Goal: Task Accomplishment & Management: Check status

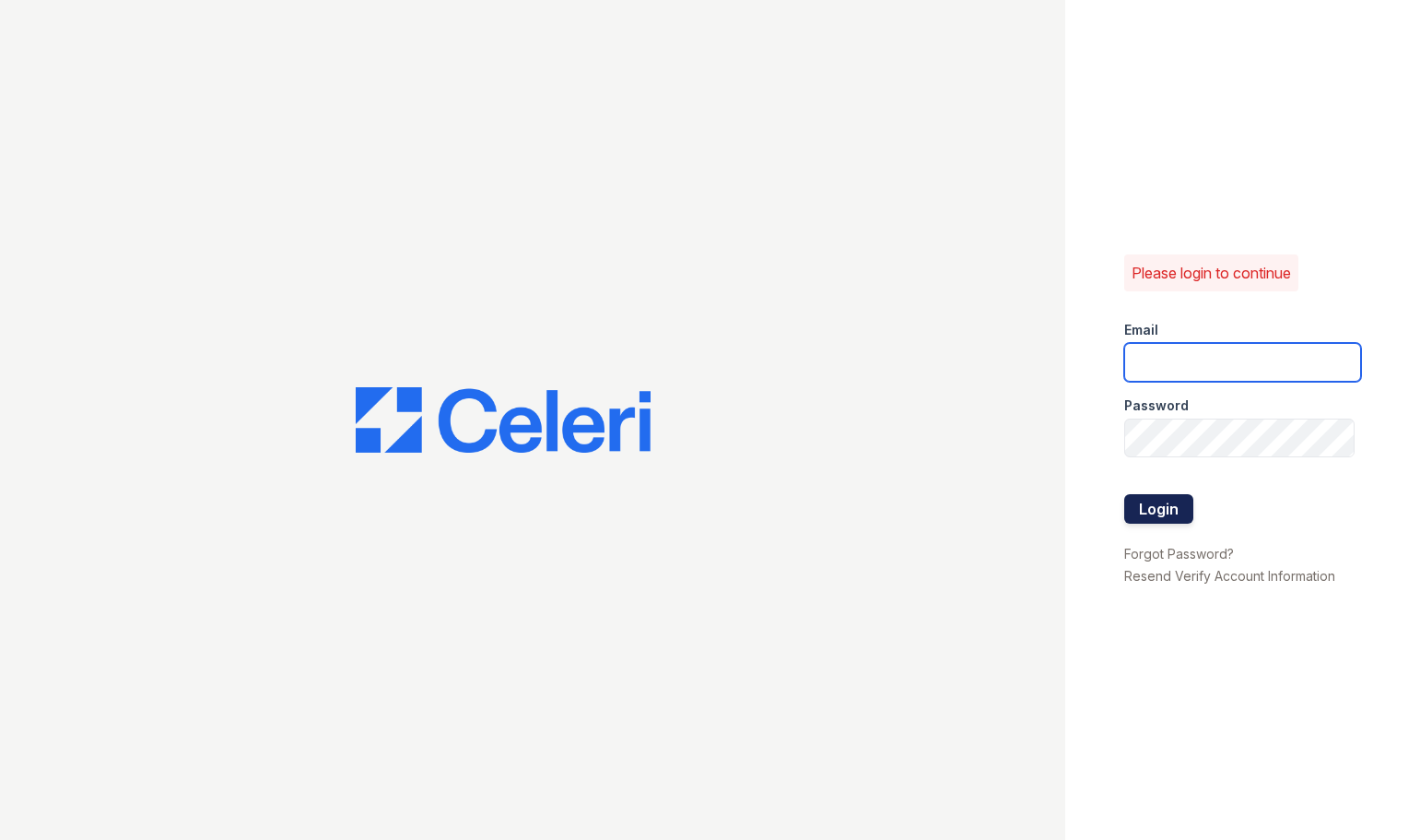
type input "[EMAIL_ADDRESS][DOMAIN_NAME]"
click at [1175, 510] on button "Login" at bounding box center [1159, 509] width 69 height 30
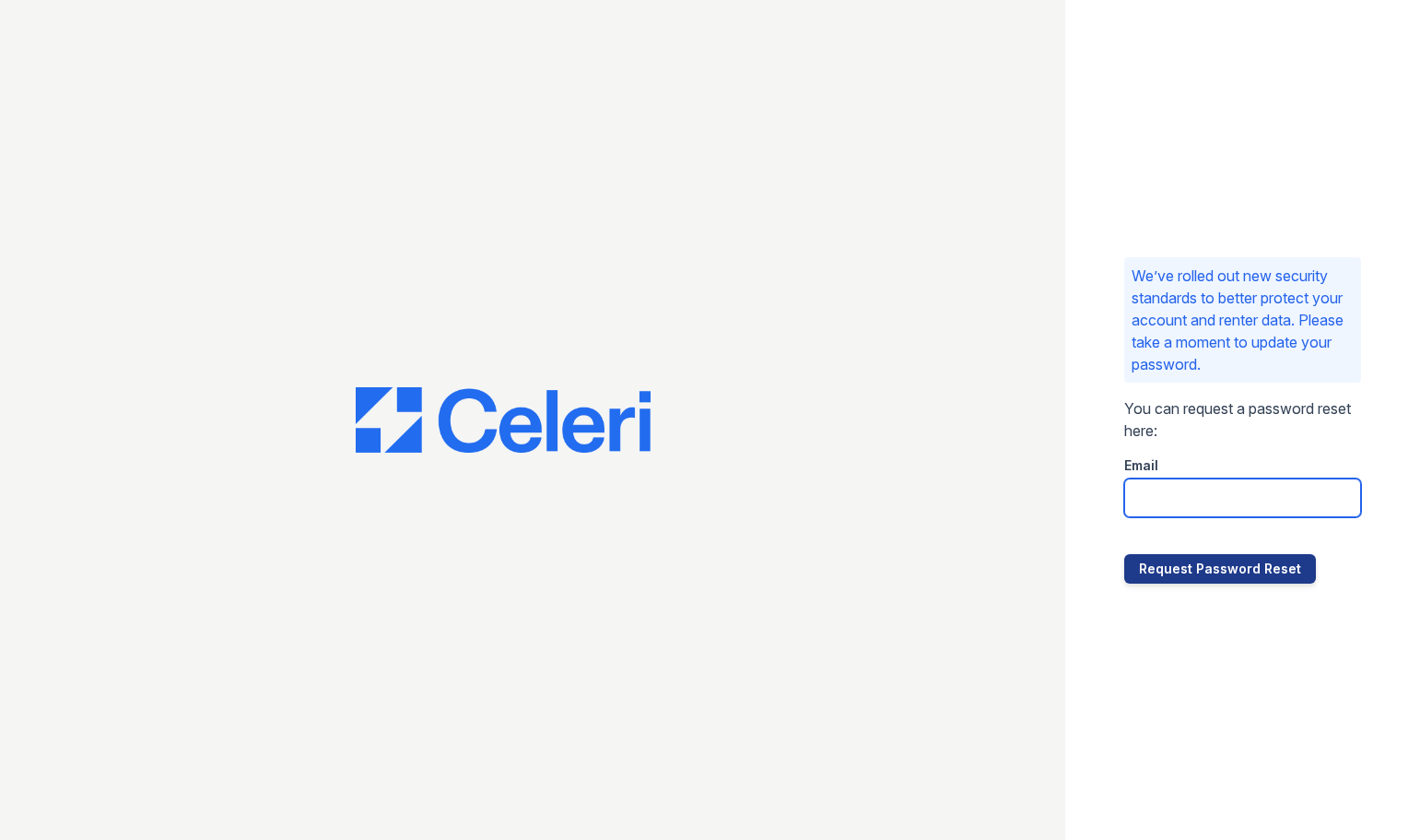
click at [1208, 504] on input "email" at bounding box center [1242, 497] width 237 height 38
type input "[EMAIL_ADDRESS][DOMAIN_NAME]"
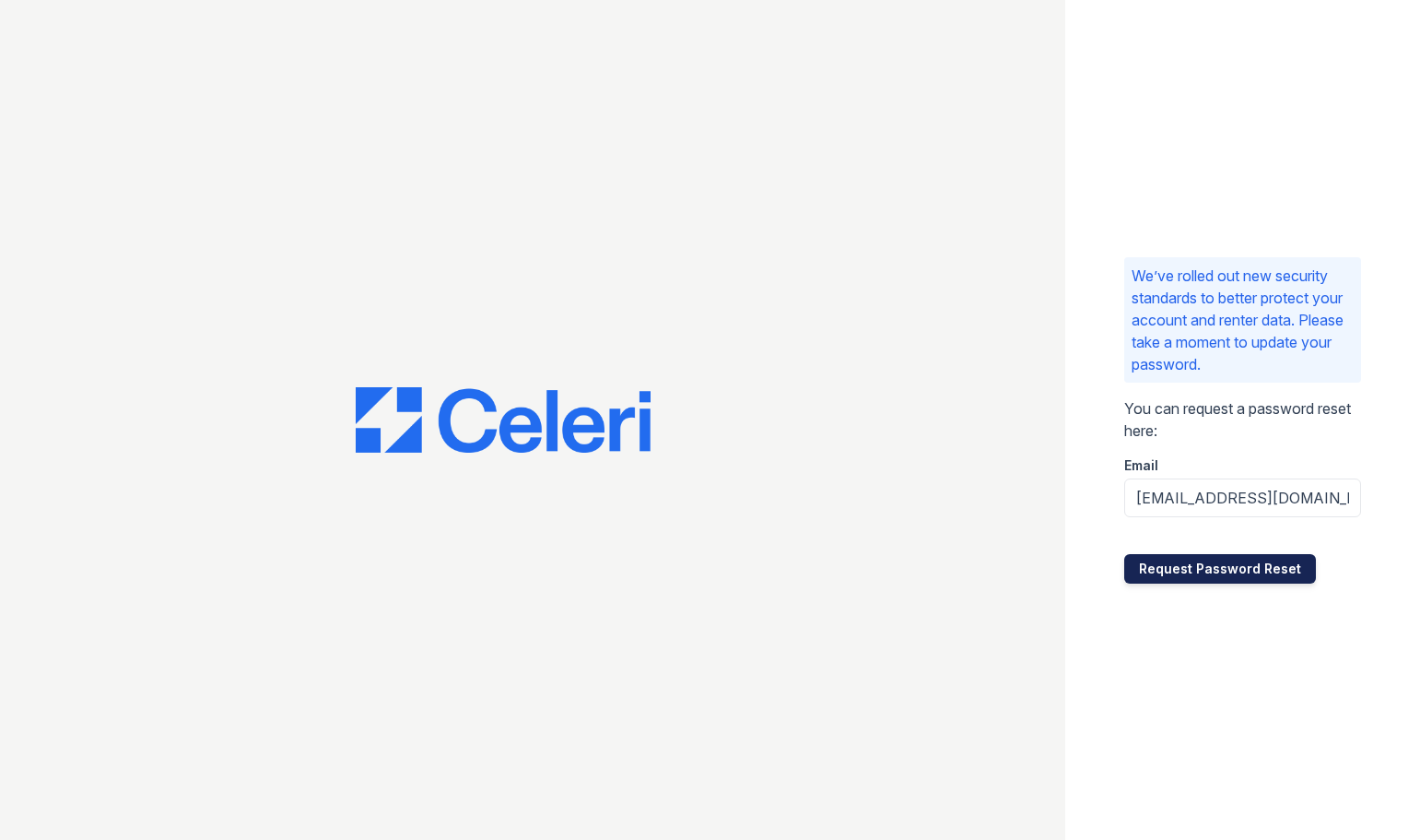
click at [1210, 570] on button "Request Password Reset" at bounding box center [1220, 568] width 192 height 30
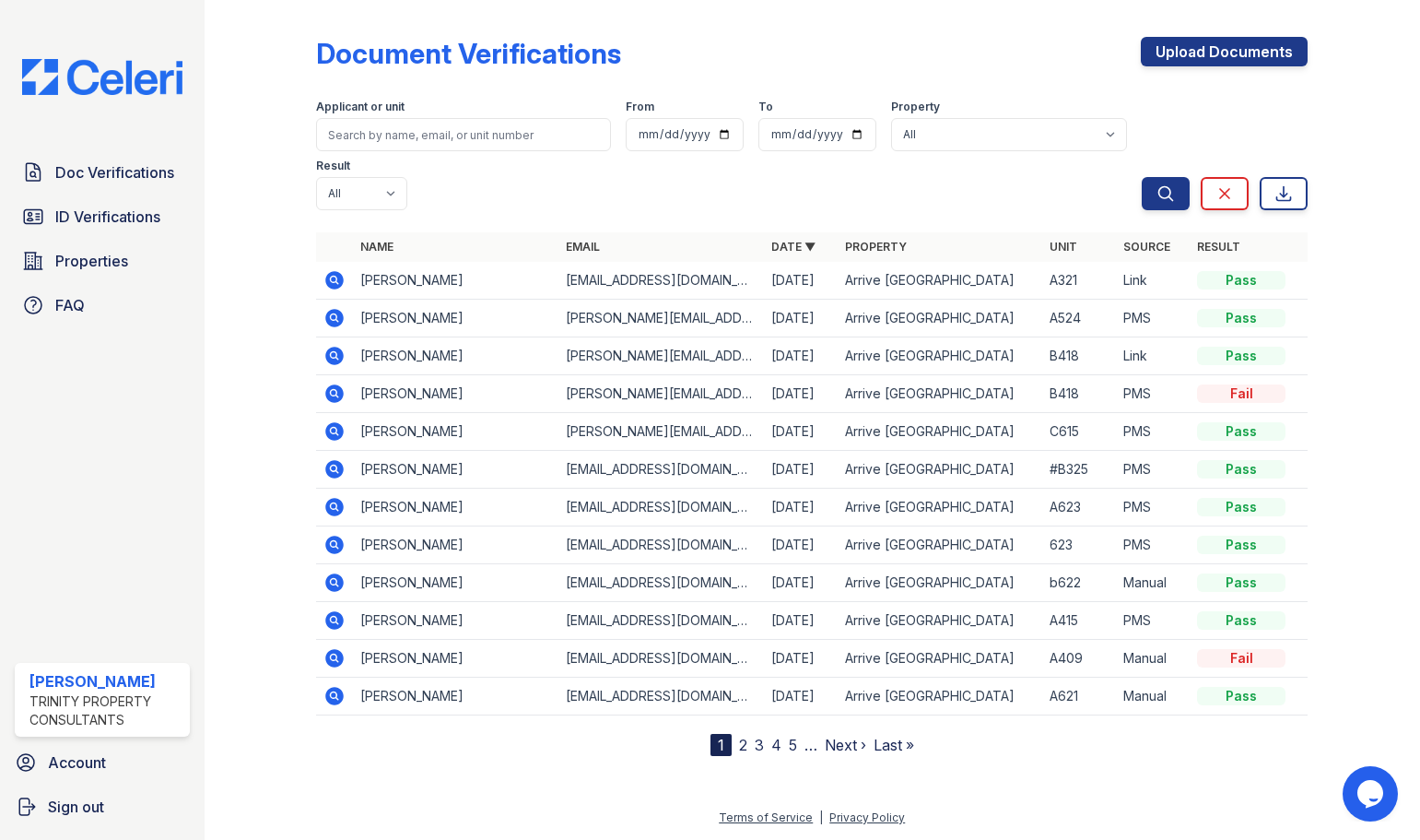
click at [408, 262] on td "Chuhan Lu" at bounding box center [456, 280] width 205 height 37
click at [331, 271] on icon at bounding box center [334, 279] width 18 height 18
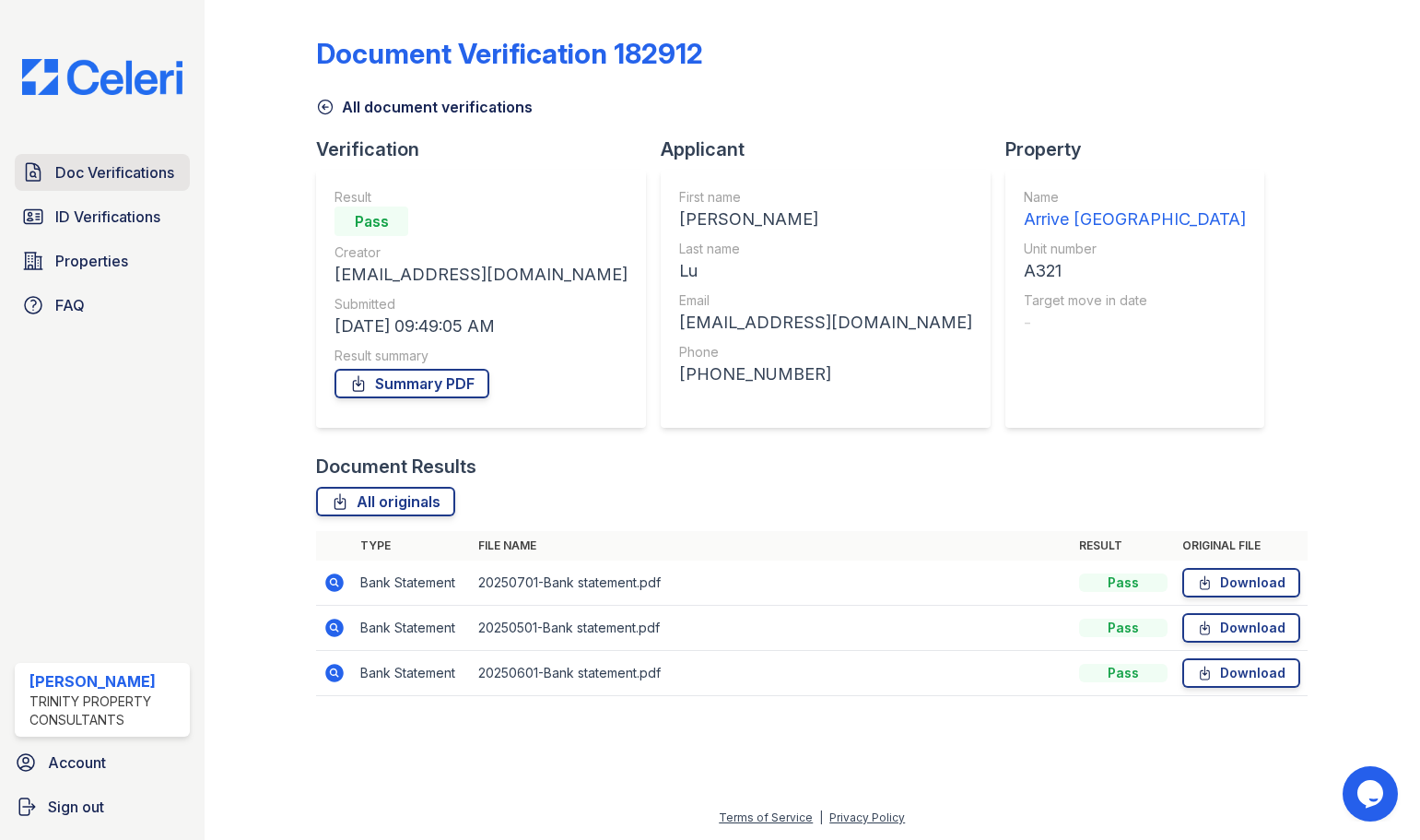
click at [134, 165] on span "Doc Verifications" at bounding box center [115, 172] width 119 height 22
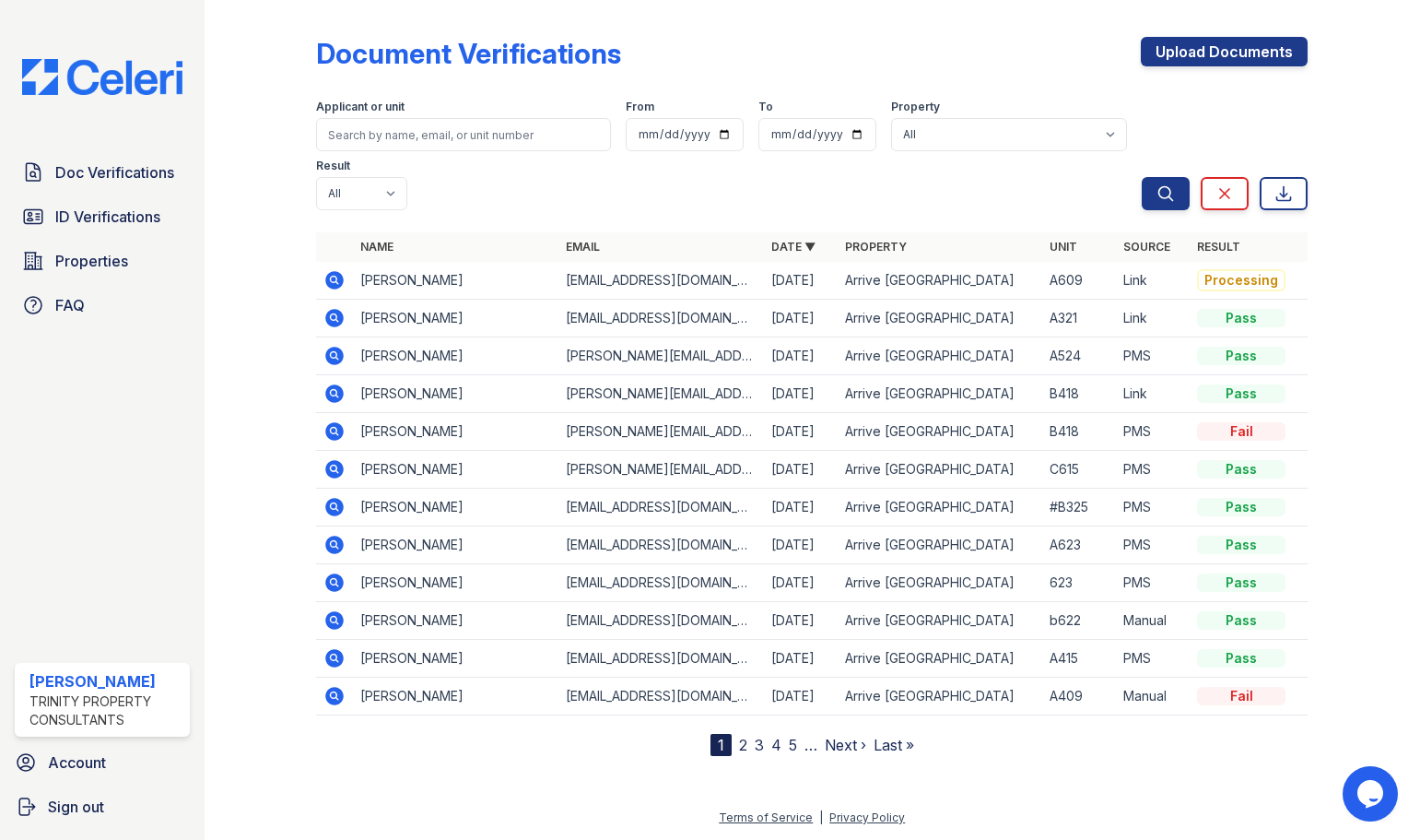
click at [339, 271] on icon at bounding box center [334, 279] width 18 height 18
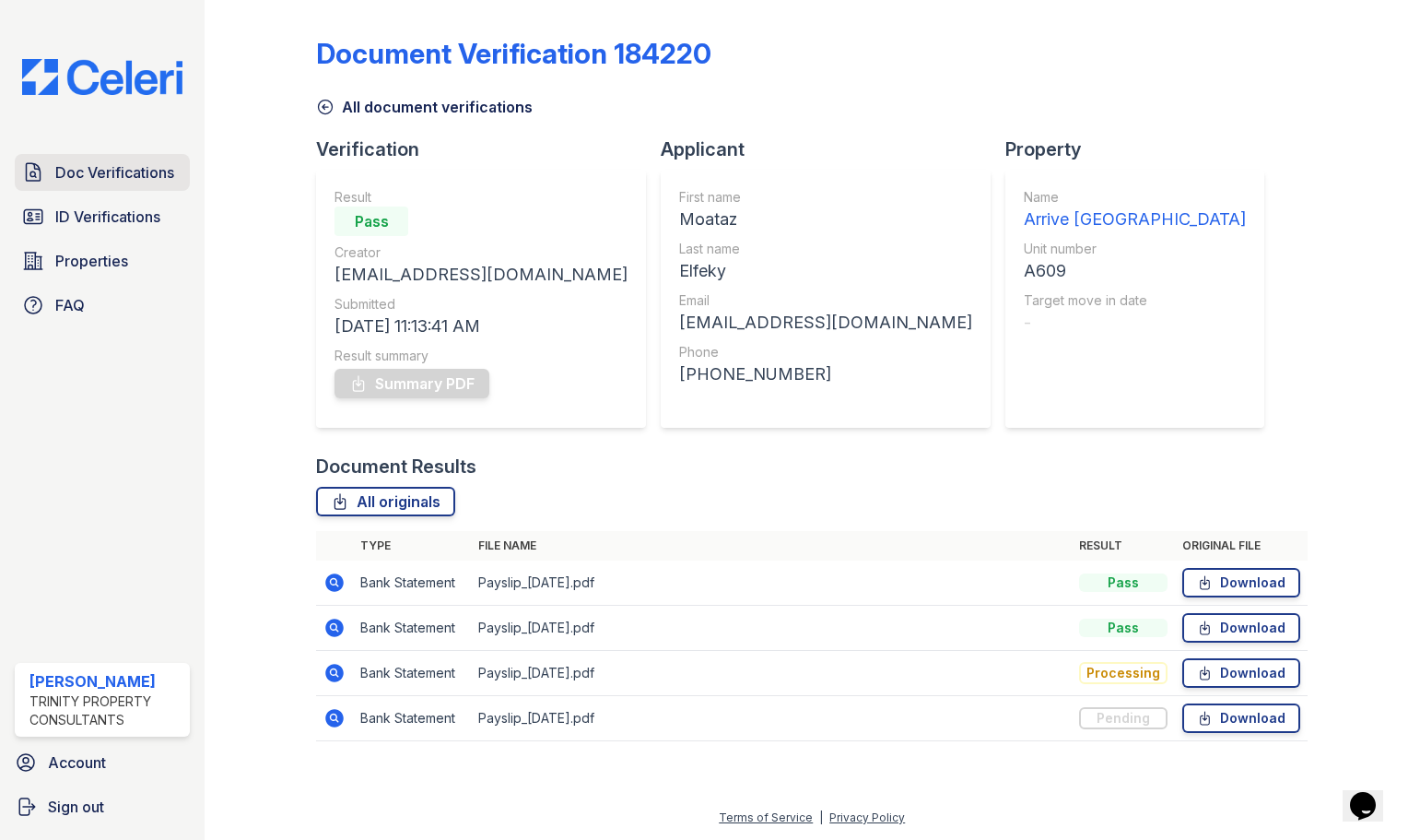
click at [121, 182] on span "Doc Verifications" at bounding box center [115, 172] width 119 height 22
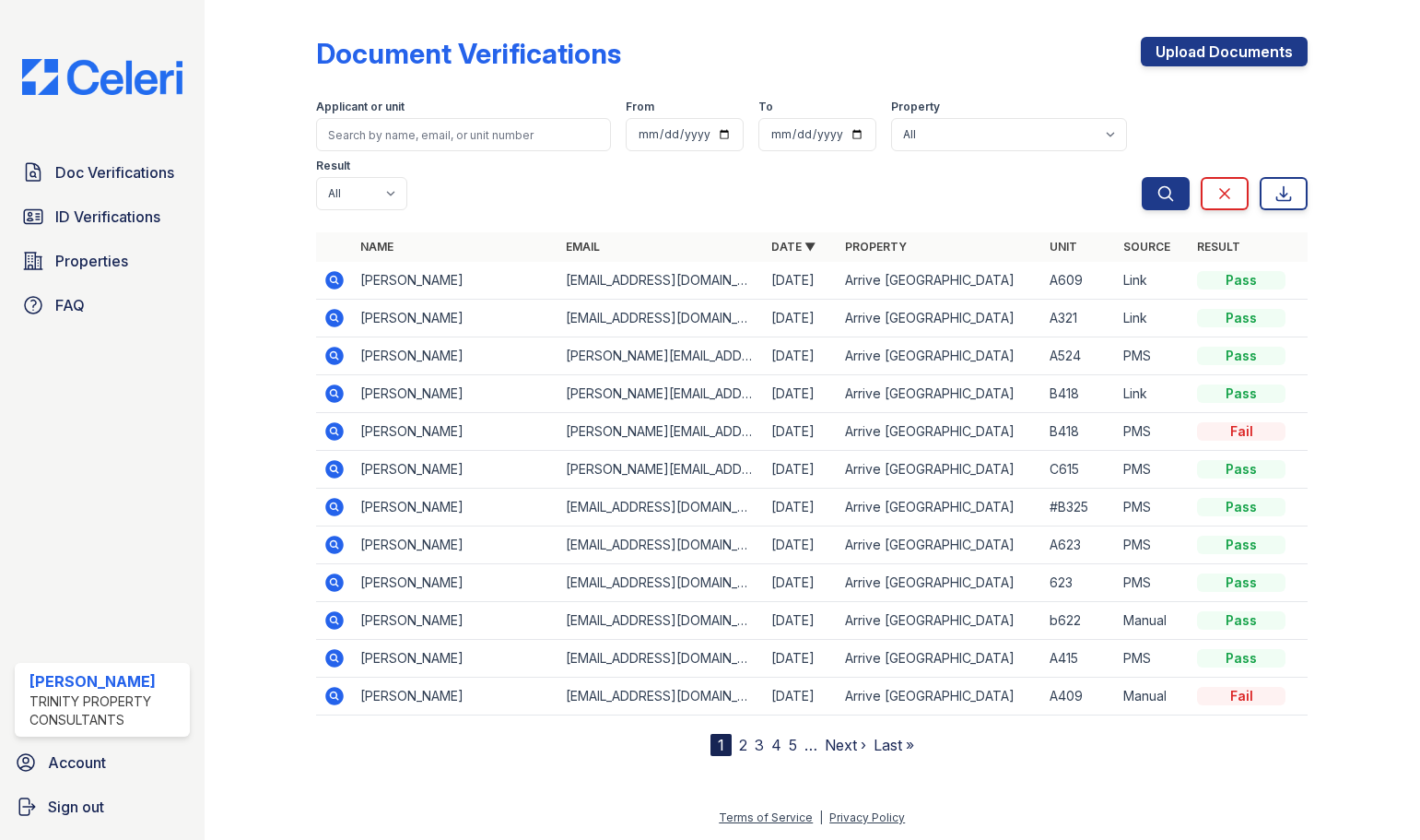
click at [336, 269] on icon at bounding box center [334, 279] width 22 height 22
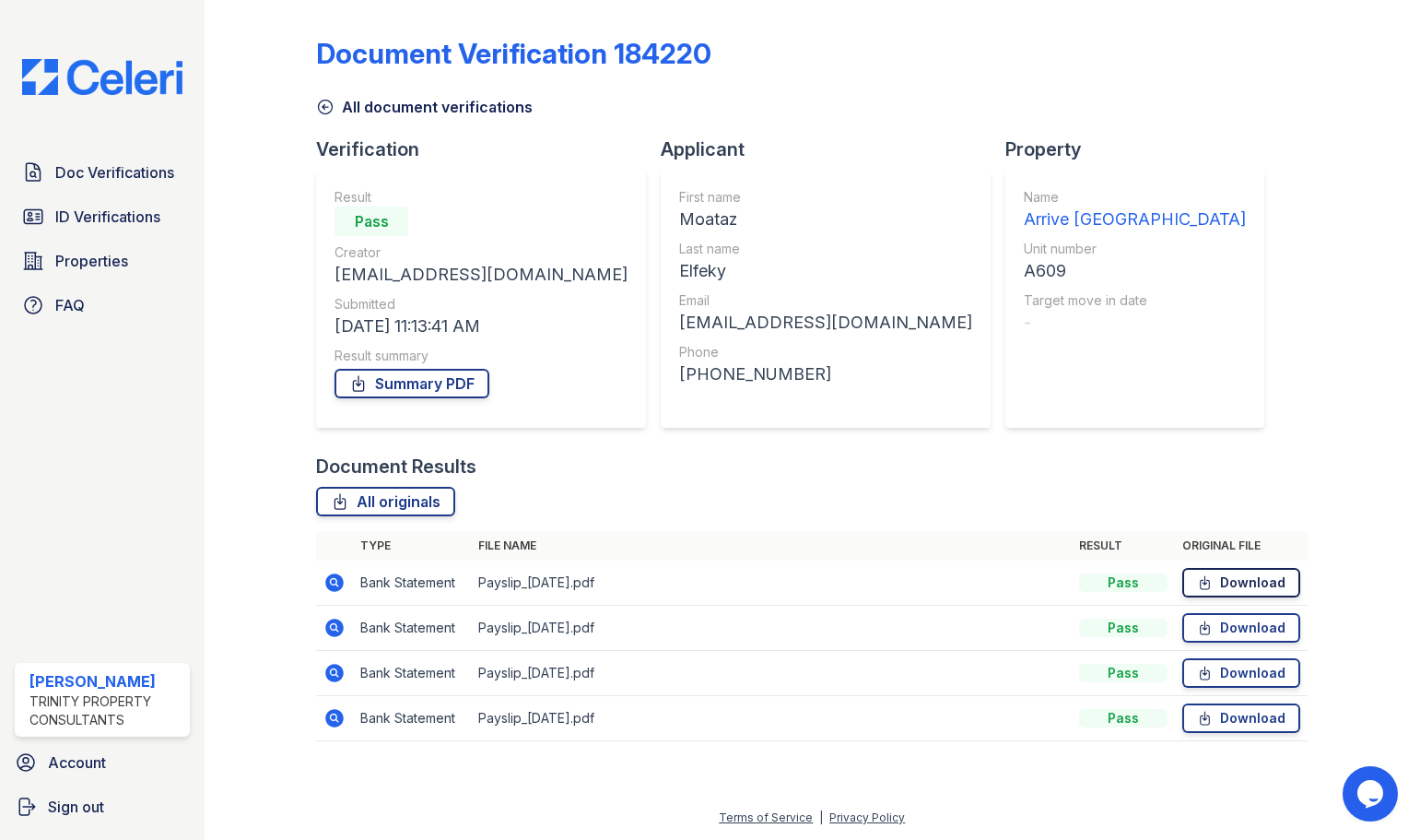
click at [1220, 583] on link "Download" at bounding box center [1241, 582] width 118 height 30
